Goal: Task Accomplishment & Management: Manage account settings

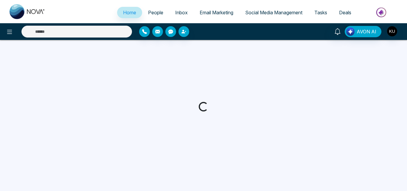
select select "*"
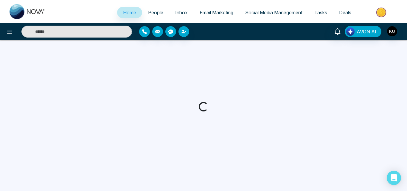
select select "*"
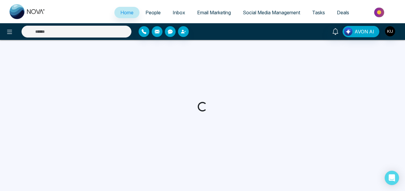
select select "*"
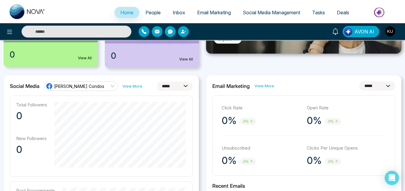
scroll to position [131, 0]
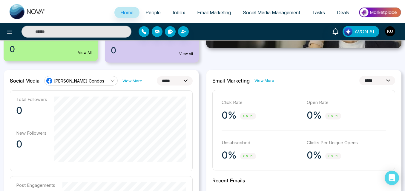
click at [110, 81] on icon at bounding box center [112, 80] width 5 height 5
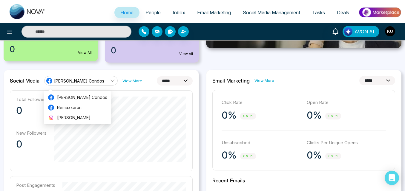
click at [110, 81] on icon at bounding box center [112, 80] width 5 height 5
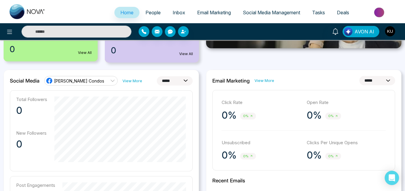
click at [110, 81] on icon at bounding box center [112, 80] width 5 height 5
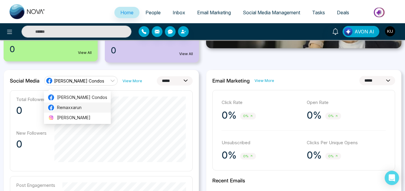
click at [81, 109] on span "Remaxxarun" at bounding box center [82, 107] width 50 height 7
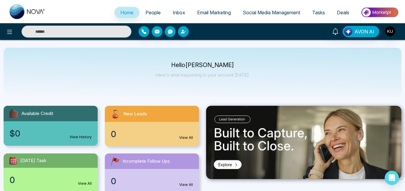
scroll to position [0, 0]
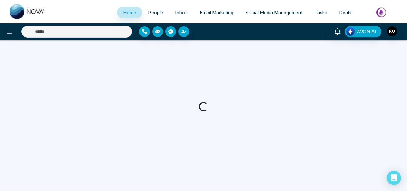
select select "*"
